Goal: Register for event/course

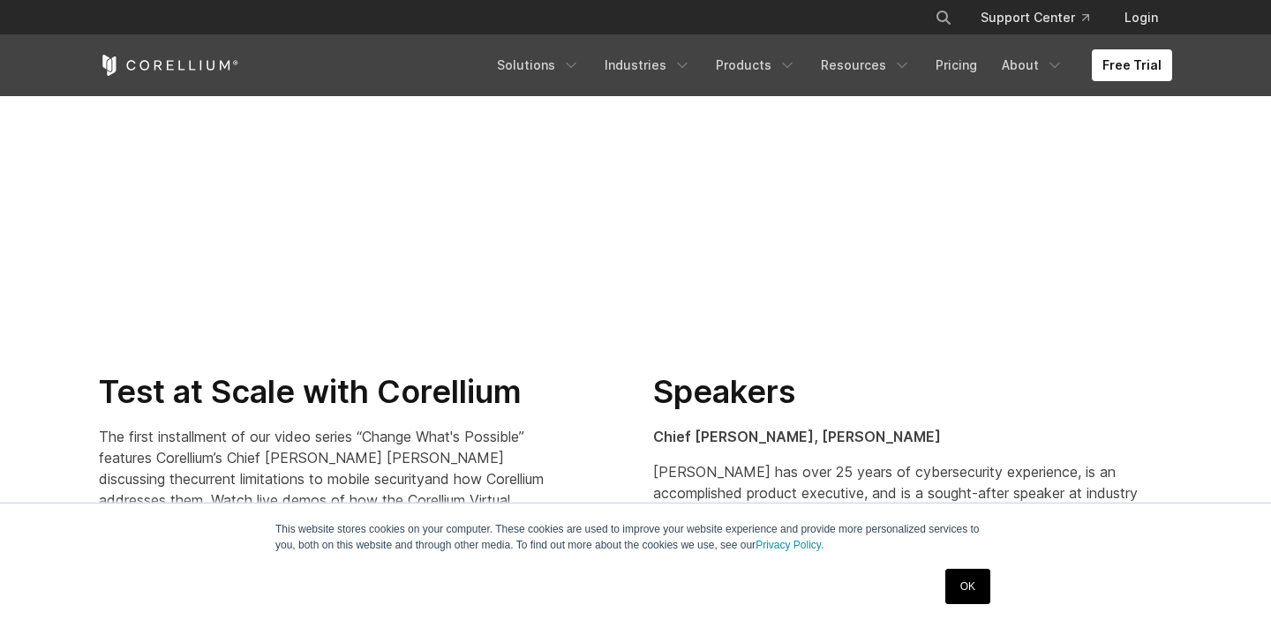
scroll to position [886, 0]
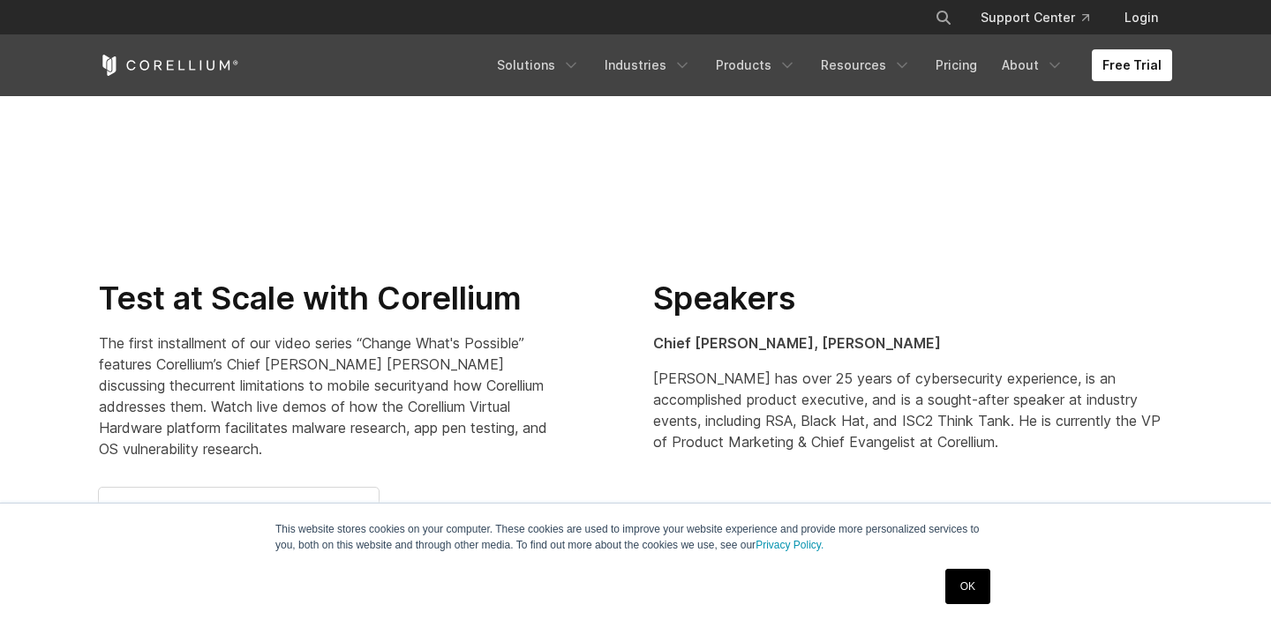
click at [969, 583] on link "OK" at bounding box center [967, 586] width 45 height 35
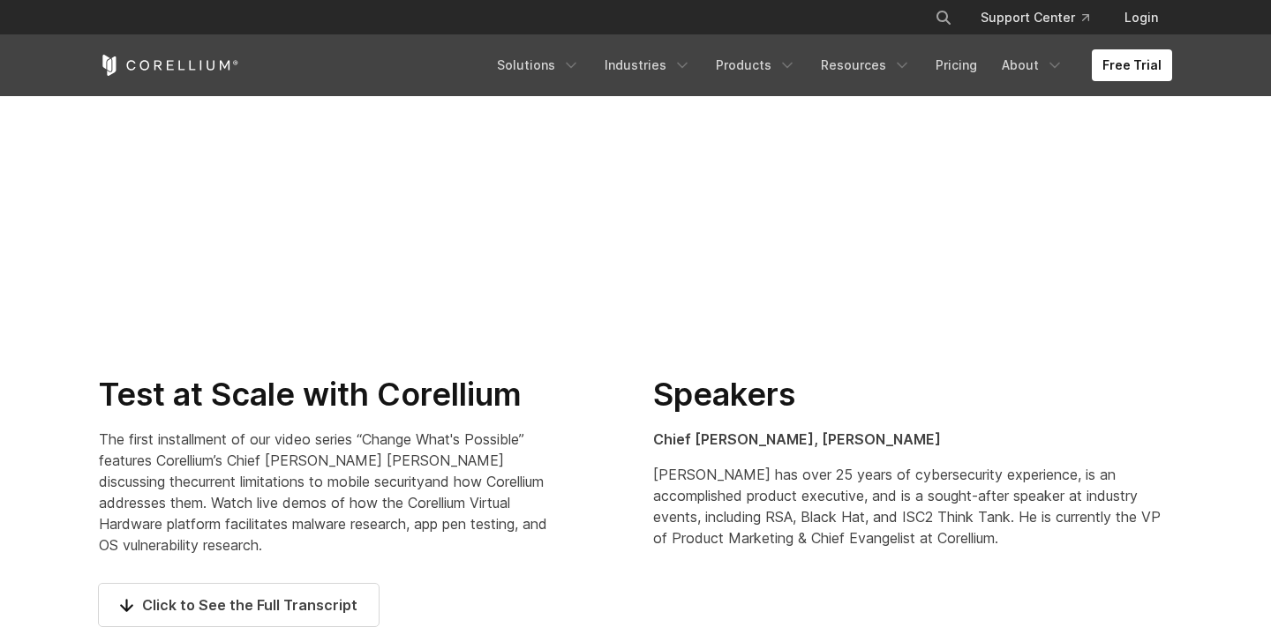
scroll to position [872, 0]
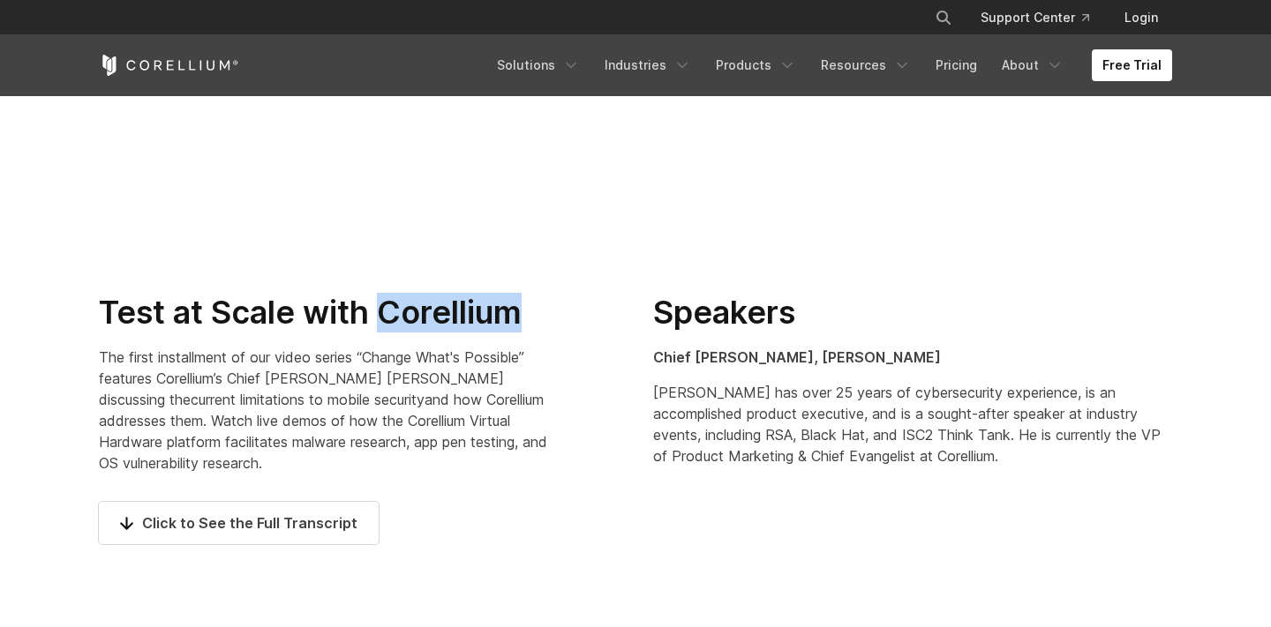
drag, startPoint x: 384, startPoint y: 311, endPoint x: 522, endPoint y: 312, distance: 137.7
click at [522, 312] on h2 "Test at Scale with Corellium" at bounding box center [325, 313] width 452 height 40
copy h2 "Corellium"
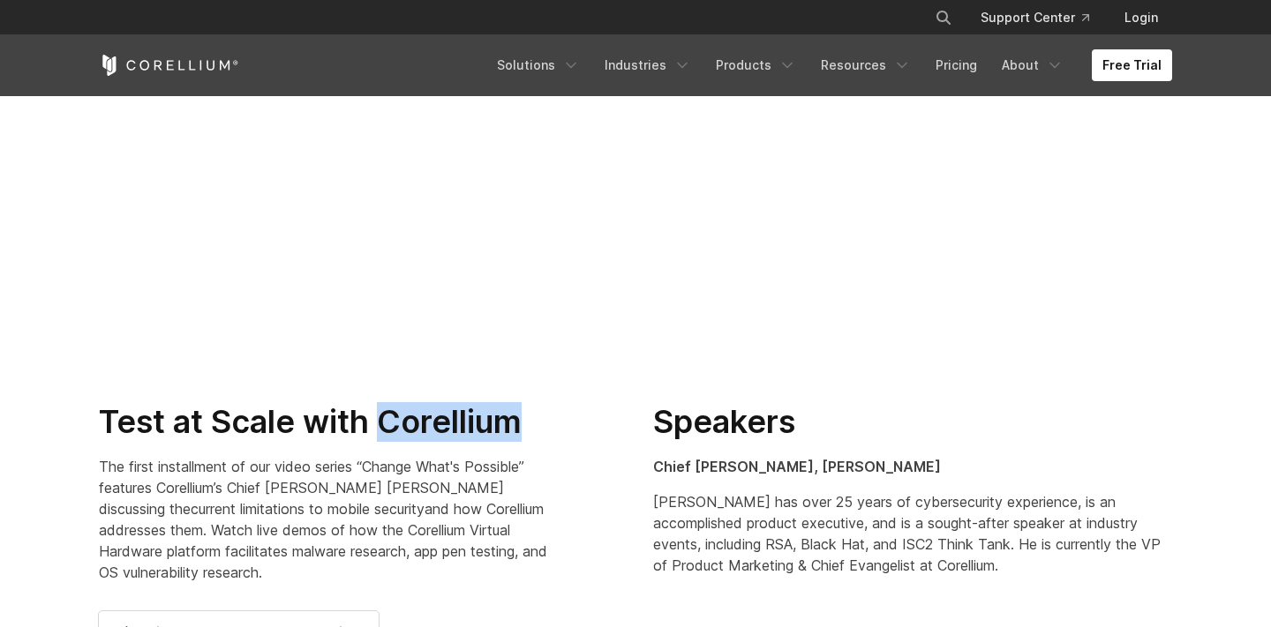
scroll to position [761, 0]
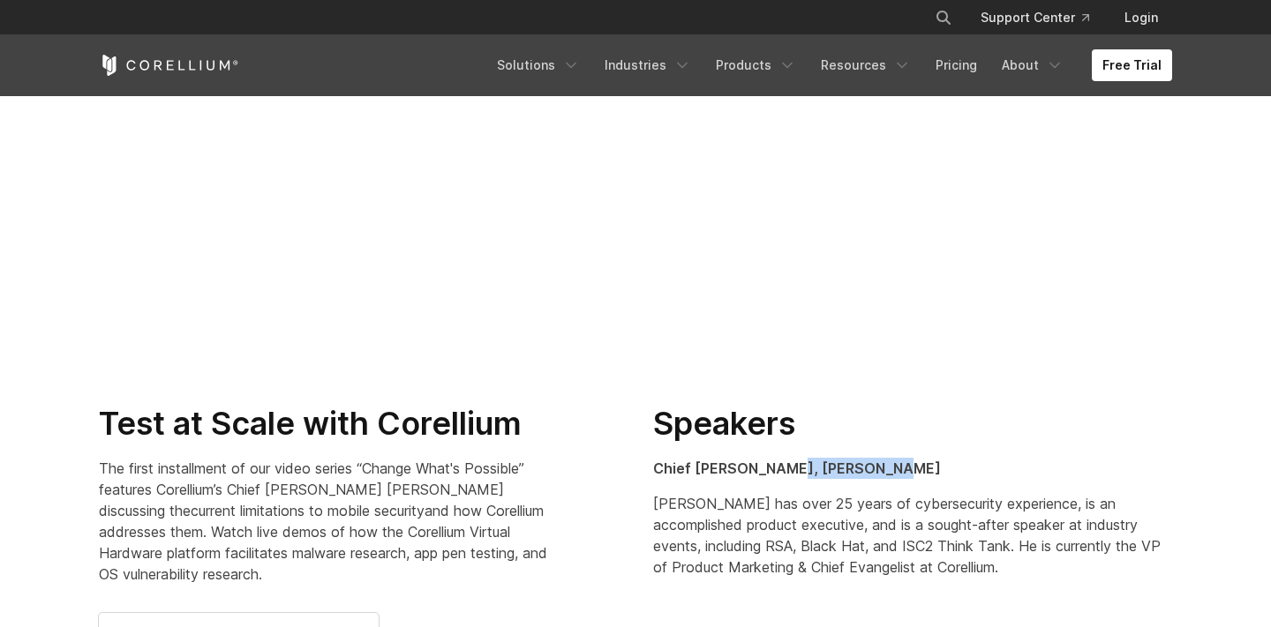
drag, startPoint x: 775, startPoint y: 469, endPoint x: 867, endPoint y: 469, distance: 91.8
click at [867, 469] on p "Chief [PERSON_NAME], [PERSON_NAME]" at bounding box center [912, 468] width 519 height 21
copy strong "[PERSON_NAME]"
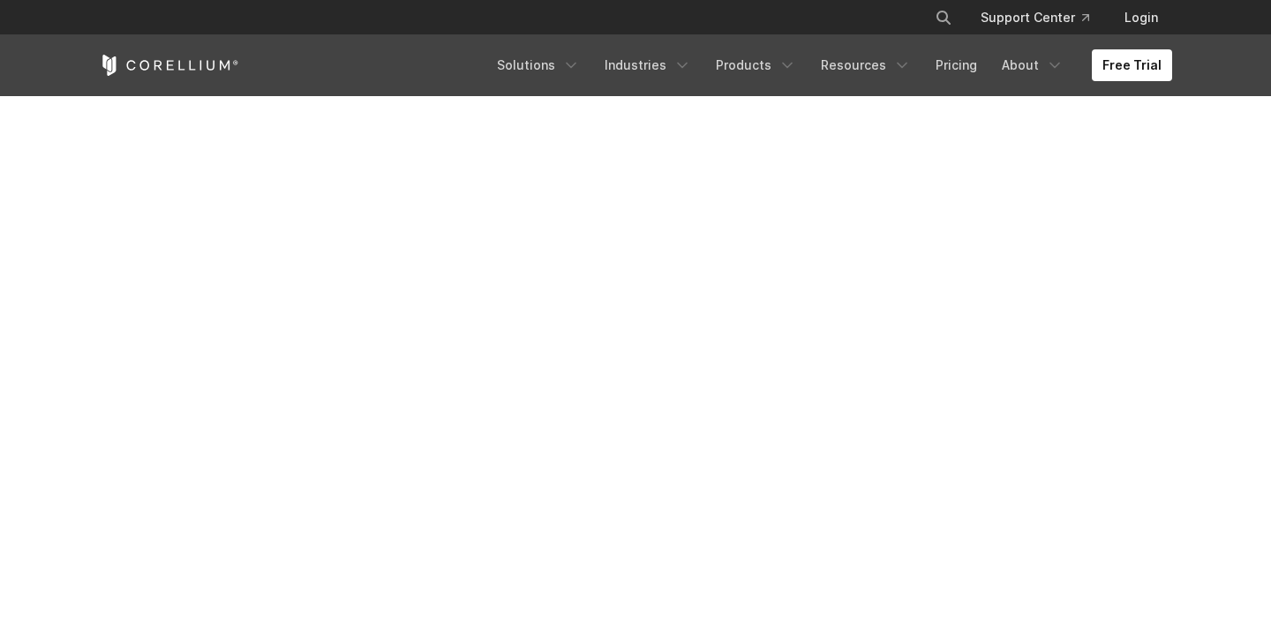
scroll to position [0, 0]
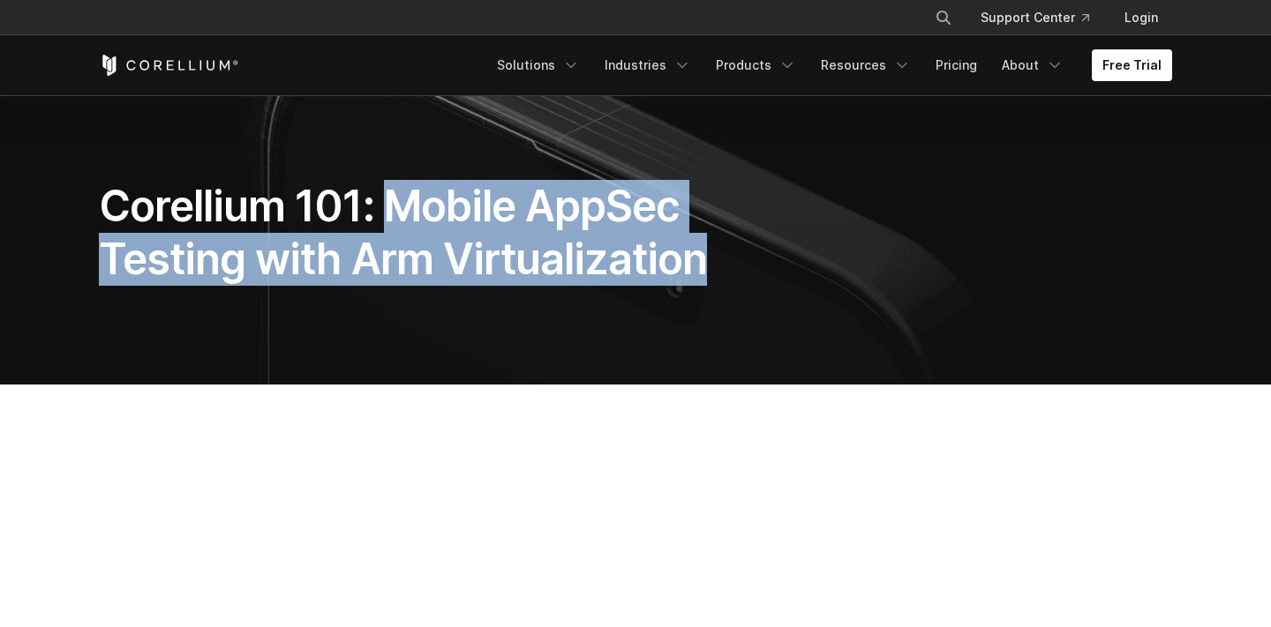
drag, startPoint x: 703, startPoint y: 268, endPoint x: 390, endPoint y: 211, distance: 318.5
click at [390, 211] on h1 "Corellium 101: Mobile AppSec Testing with Arm Virtualization" at bounding box center [450, 233] width 703 height 106
copy h1 "Mobile AppSec Testing with Arm Virtualization"
